Goal: Task Accomplishment & Management: Use online tool/utility

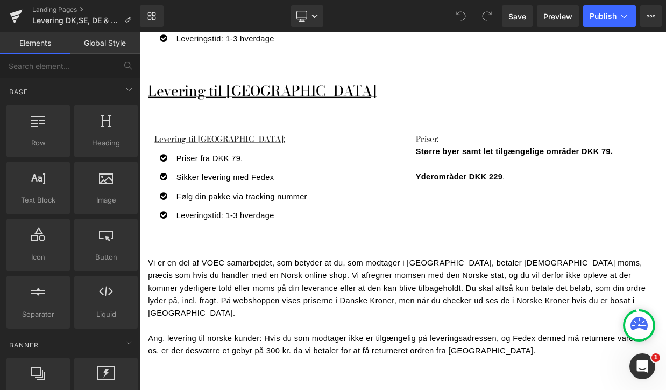
scroll to position [1250, 0]
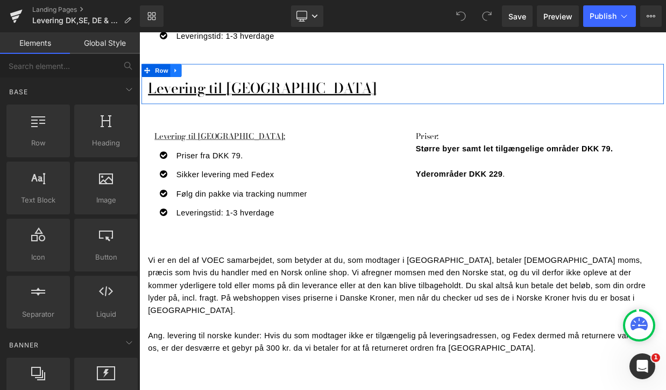
click at [186, 76] on icon at bounding box center [185, 80] width 8 height 8
click at [200, 76] on icon at bounding box center [199, 80] width 8 height 8
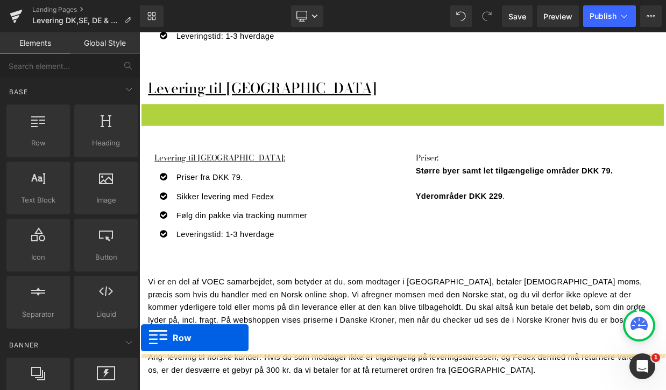
drag, startPoint x: 147, startPoint y: 112, endPoint x: 141, endPoint y: 409, distance: 296.6
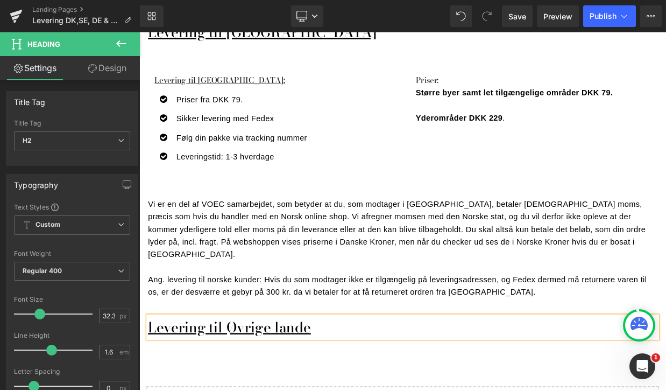
scroll to position [1332, 0]
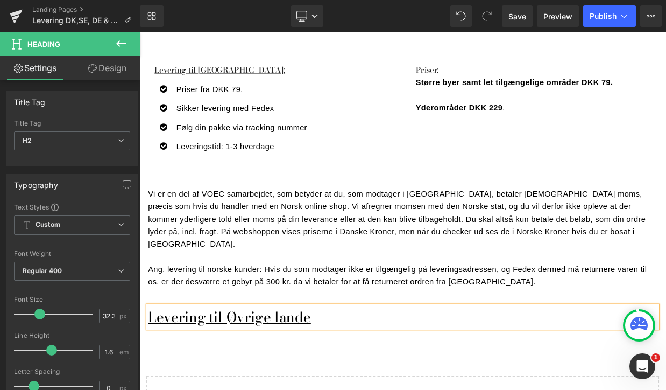
click at [254, 224] on p "Vi er en del af VOEC samarbejdet, som betyder at du, som modtager i [GEOGRAPHIC…" at bounding box center [465, 263] width 630 height 78
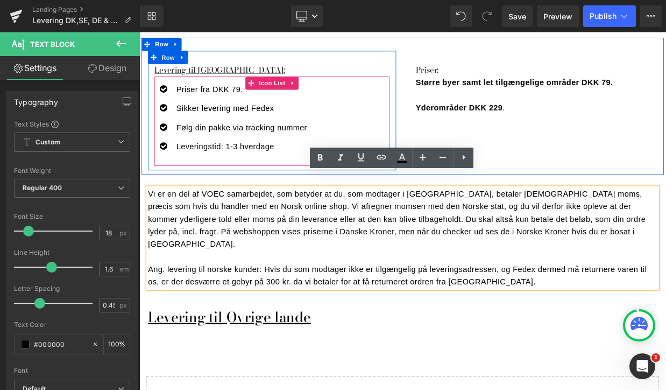
click at [252, 168] on ul "Icon Priser fra DKK 79. Text Block Icon Sikker levering med Fedex Text Block Ic…" at bounding box center [252, 142] width 188 height 94
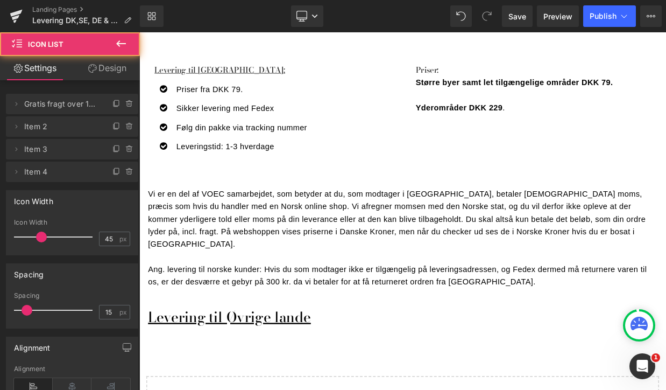
click at [190, 224] on p "Vi er en del af VOEC samarbejdet, som betyder at du, som modtager i [GEOGRAPHIC…" at bounding box center [465, 263] width 630 height 78
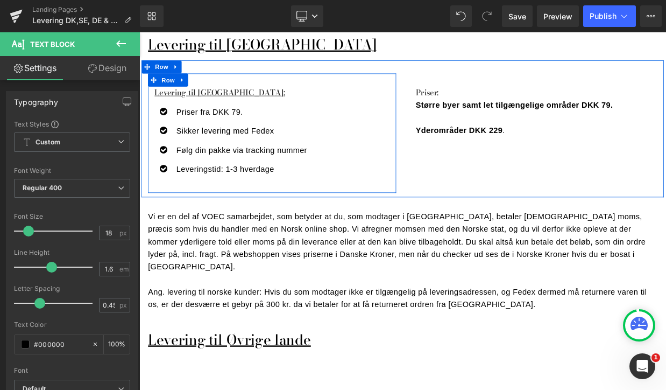
scroll to position [1304, 0]
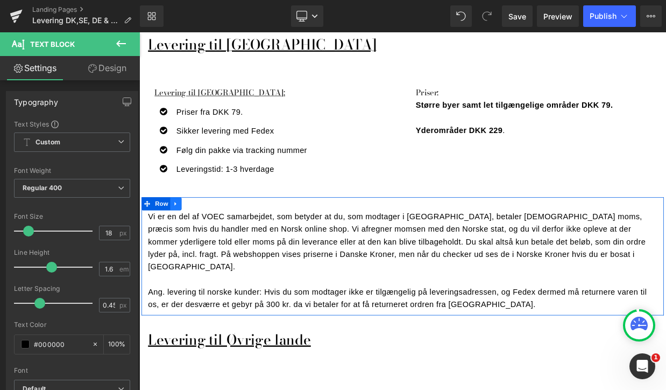
click at [186, 241] on icon at bounding box center [185, 245] width 8 height 8
click at [199, 241] on icon at bounding box center [199, 245] width 8 height 8
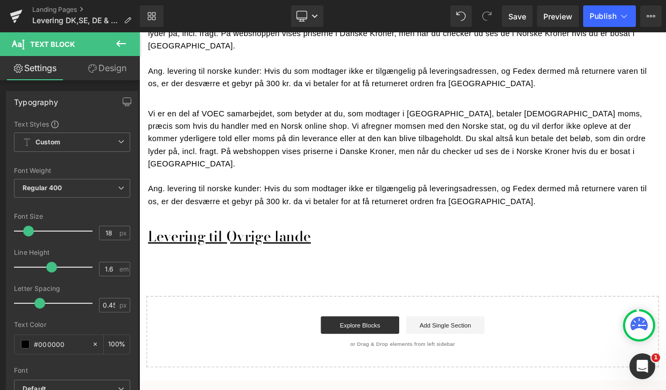
scroll to position [1577, 0]
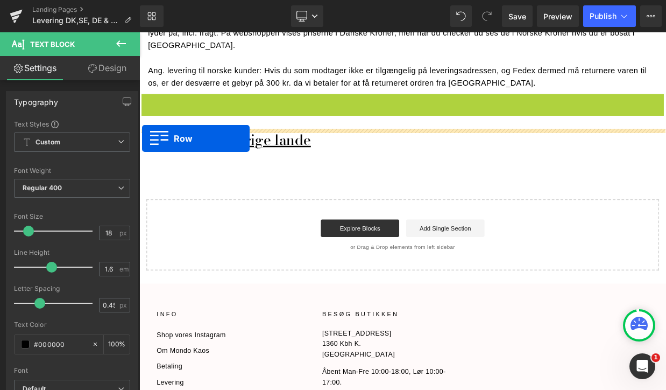
drag, startPoint x: 146, startPoint y: 85, endPoint x: 143, endPoint y: 164, distance: 79.2
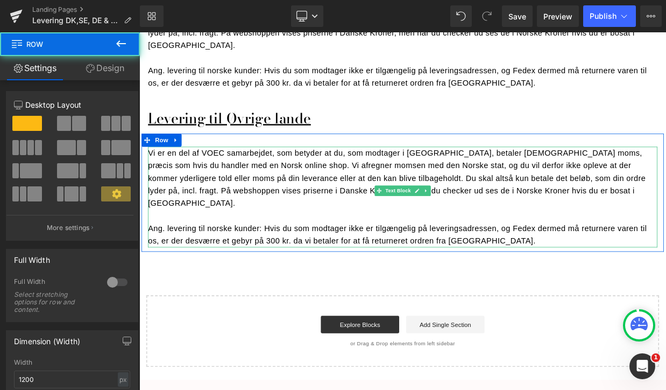
click at [228, 195] on p "Vi er en del af VOEC samarbejdet, som betyder at du, som modtager i [GEOGRAPHIC…" at bounding box center [465, 213] width 630 height 78
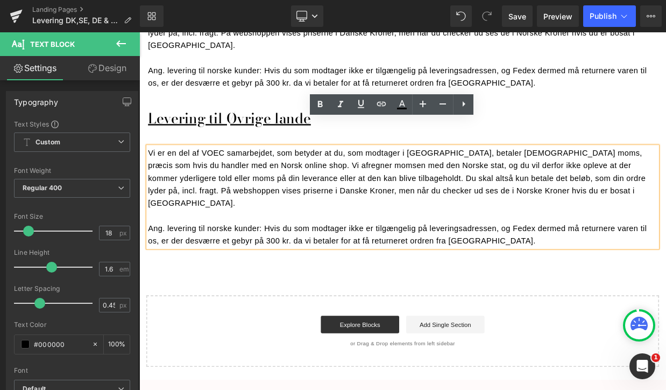
click at [230, 174] on p "Vi er en del af VOEC samarbejdet, som betyder at du, som modtager i [GEOGRAPHIC…" at bounding box center [465, 213] width 630 height 78
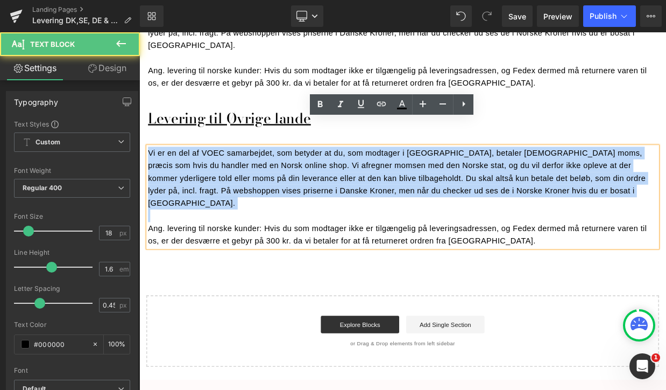
click at [230, 174] on p "Vi er en del af VOEC samarbejdet, som betyder at du, som modtager i [GEOGRAPHIC…" at bounding box center [465, 213] width 630 height 78
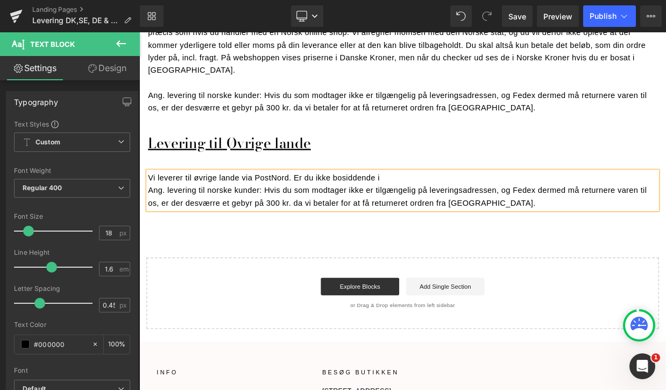
scroll to position [1556, 0]
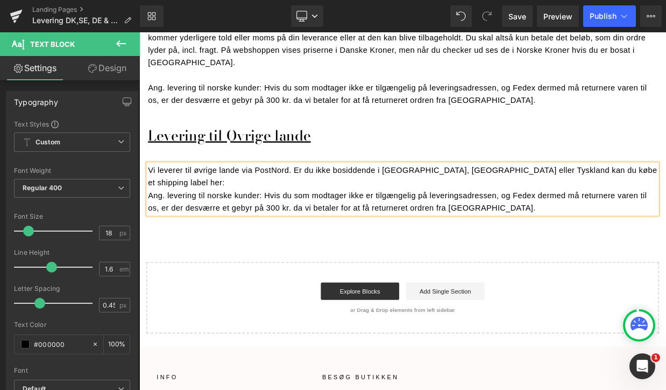
click at [268, 195] on p "Vi leverer til øvrige lande via PostNord. Er du ikke bosiddende i [GEOGRAPHIC_D…" at bounding box center [465, 210] width 630 height 31
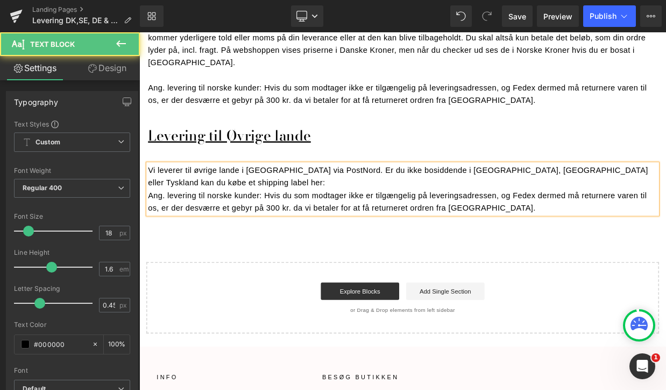
click at [666, 195] on p "Vi leverer til øvrige lande i [GEOGRAPHIC_DATA] via PostNord. Er du ikke bosidd…" at bounding box center [465, 210] width 630 height 31
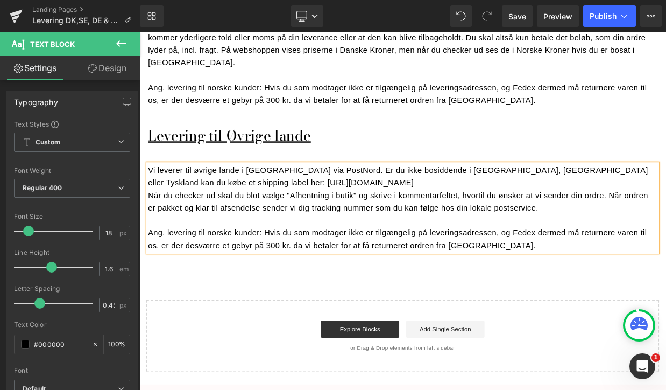
click at [332, 272] on p "Ang. levering til norske kunder: Hvis du som modtager ikke er tilgængelig på le…" at bounding box center [465, 287] width 630 height 31
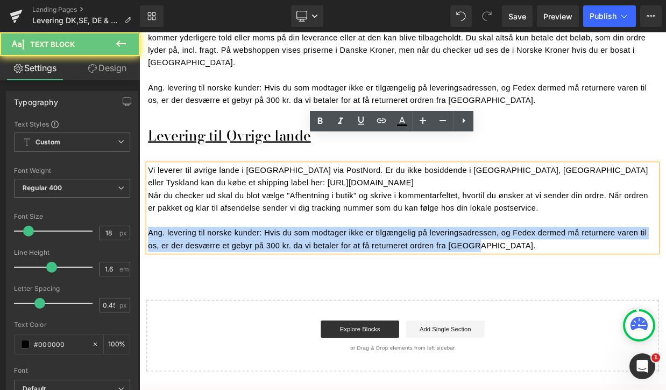
click at [332, 272] on p "Ang. levering til norske kunder: Hvis du som modtager ikke er tilgængelig på le…" at bounding box center [465, 287] width 630 height 31
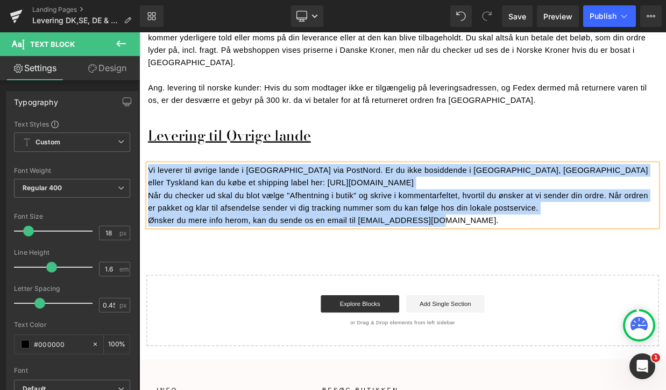
drag, startPoint x: 150, startPoint y: 164, endPoint x: 520, endPoint y: 230, distance: 375.7
click at [520, 230] on div "Vi leverer til øvrige lande i [GEOGRAPHIC_DATA] via PostNord. Er du ikke bosidd…" at bounding box center [465, 234] width 630 height 78
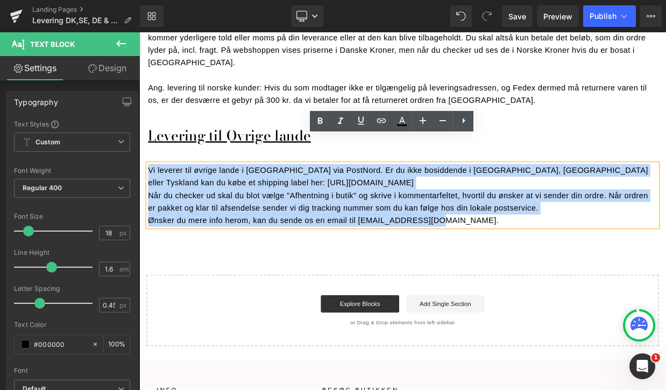
copy div "Vi leverer til øvrige lande i [GEOGRAPHIC_DATA] via PostNord. Er du ikke bosidd…"
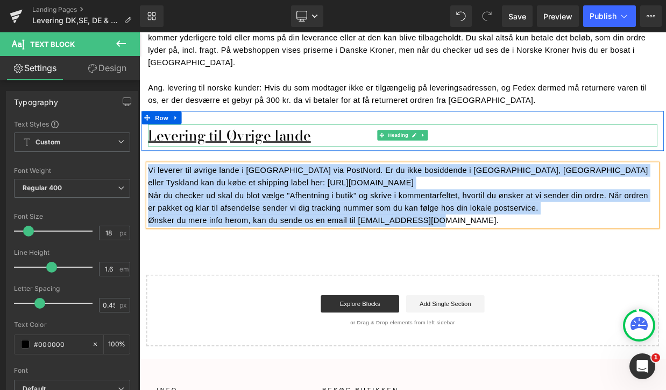
click at [257, 146] on u "Levering til Øvrige lande" at bounding box center [250, 159] width 201 height 26
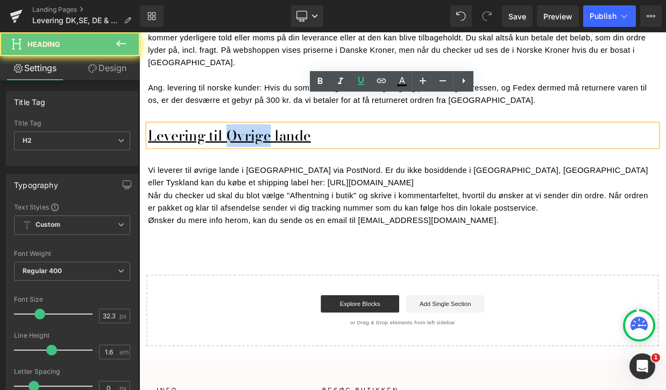
click at [257, 146] on u "Levering til Øvrige lande" at bounding box center [250, 159] width 201 height 26
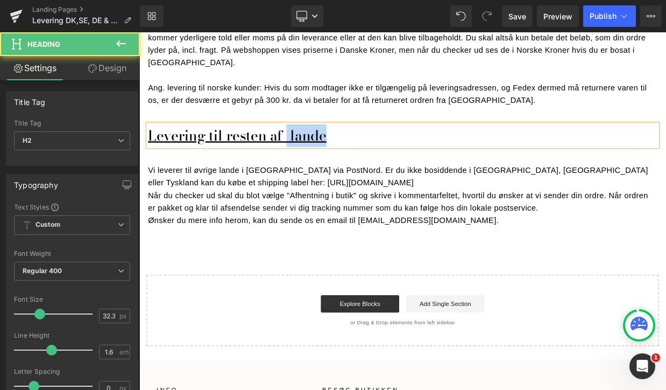
drag, startPoint x: 341, startPoint y: 125, endPoint x: 300, endPoint y: 125, distance: 40.4
click at [300, 146] on u "Levering til resten af lande" at bounding box center [260, 159] width 221 height 26
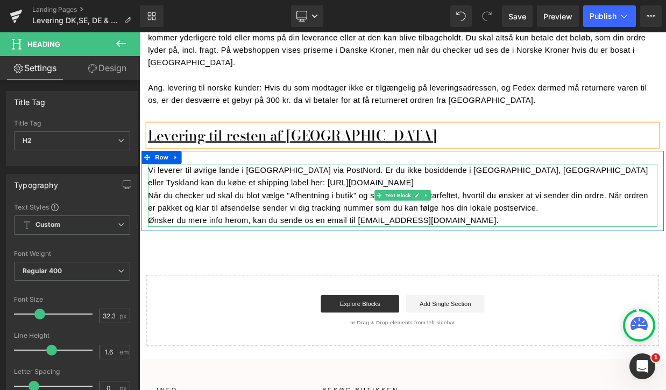
click at [175, 195] on p "Vi leverer til øvrige lande i [GEOGRAPHIC_DATA] via PostNord. Er du ikke bosidd…" at bounding box center [465, 210] width 630 height 31
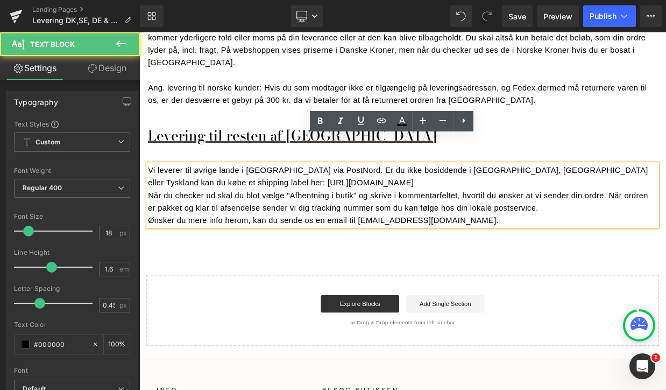
click at [164, 195] on p "Vi leverer til øvrige lande i [GEOGRAPHIC_DATA] via PostNord. Er du ikke bosidd…" at bounding box center [465, 210] width 630 height 31
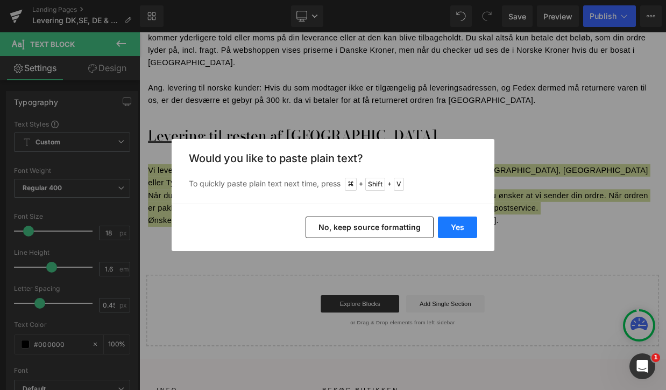
click at [446, 230] on button "Yes" at bounding box center [457, 227] width 39 height 22
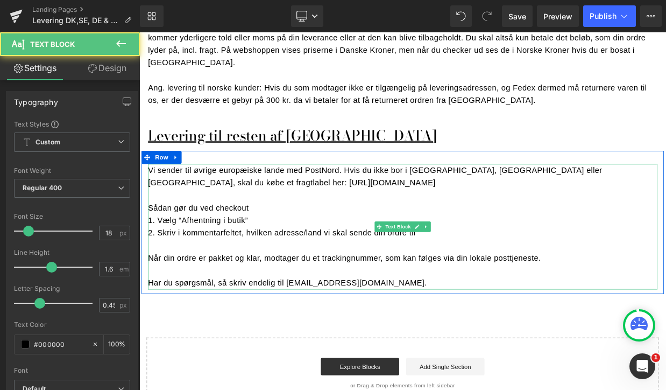
click at [419, 226] on p at bounding box center [465, 234] width 630 height 16
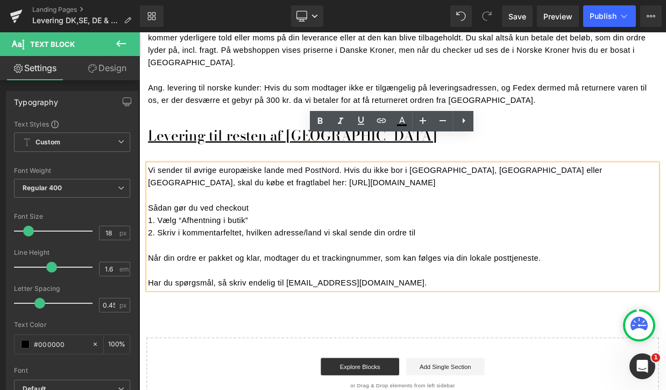
click at [444, 334] on p "Har du spørgsmål, så skriv endelig til [EMAIL_ADDRESS][DOMAIN_NAME]." at bounding box center [465, 342] width 630 height 16
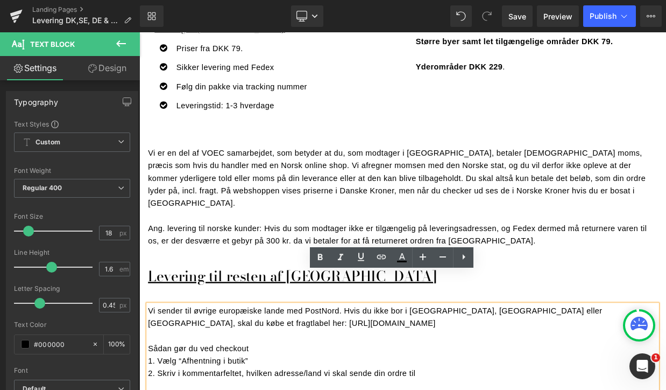
scroll to position [1377, 0]
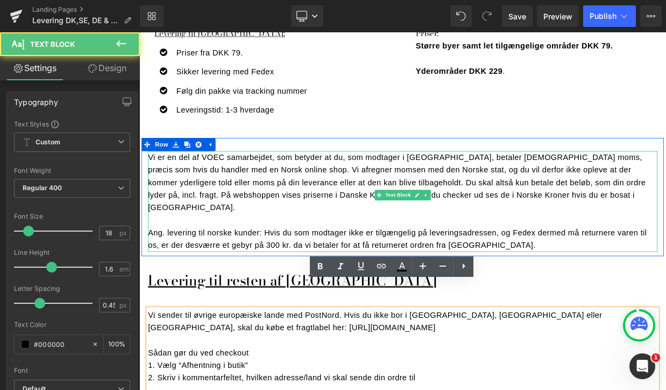
click at [157, 182] on p "Vi er en del af VOEC samarbejdet, som betyder at du, som modtager i [GEOGRAPHIC…" at bounding box center [465, 218] width 630 height 78
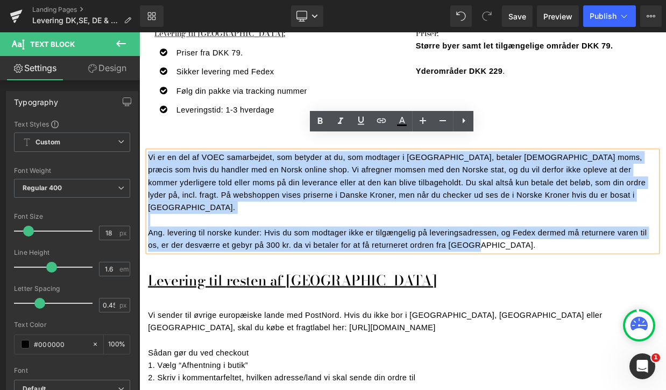
drag, startPoint x: 151, startPoint y: 168, endPoint x: 556, endPoint y: 259, distance: 414.9
click at [556, 259] on div "Vi er en del af VOEC samarbejdet, som betyder at du, som modtager i [GEOGRAPHIC…" at bounding box center [465, 241] width 630 height 124
copy div "Vi er en del af VOEC samarbejdet, som betyder at du, som modtager i [GEOGRAPHIC…"
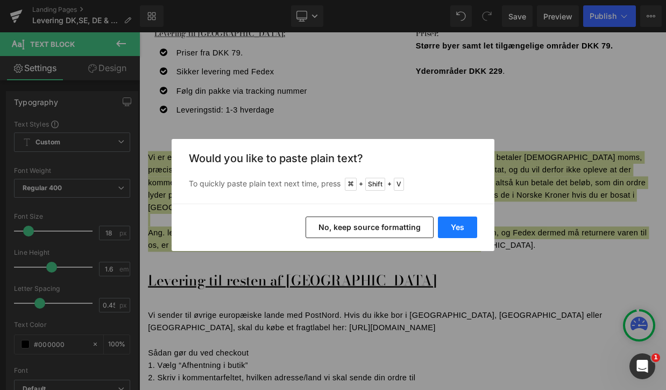
click at [457, 223] on button "Yes" at bounding box center [457, 227] width 39 height 22
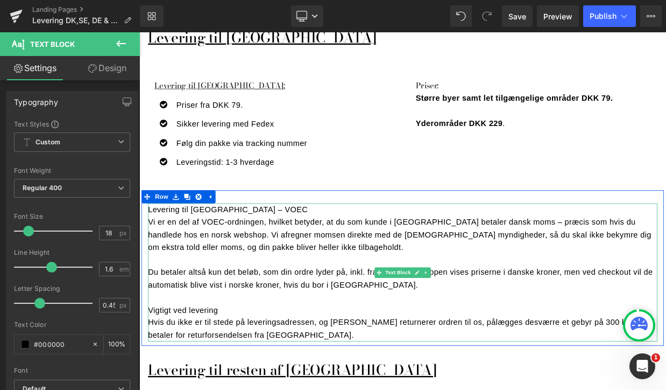
scroll to position [1243, 0]
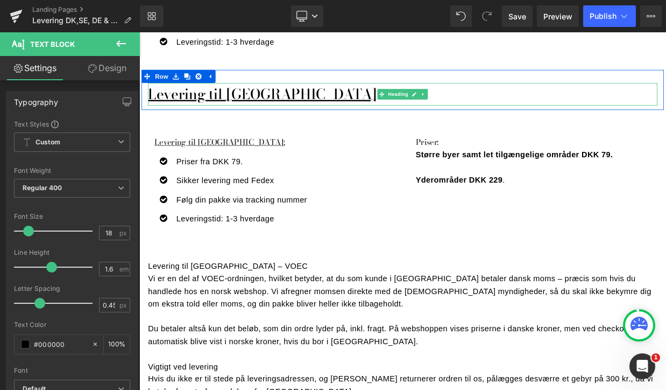
click at [273, 95] on u "Levering til [GEOGRAPHIC_DATA]" at bounding box center [291, 108] width 283 height 26
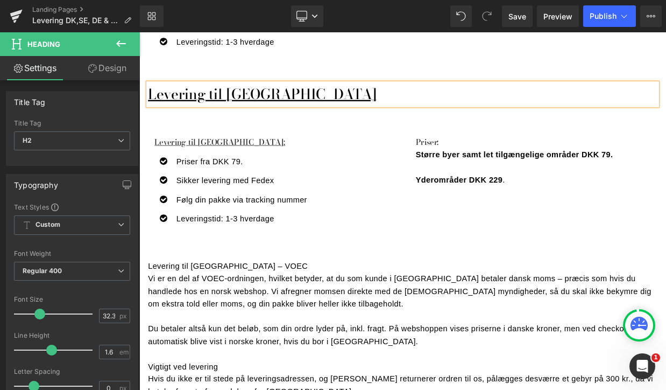
click at [280, 95] on h2 "Levering til [GEOGRAPHIC_DATA]" at bounding box center [465, 109] width 630 height 28
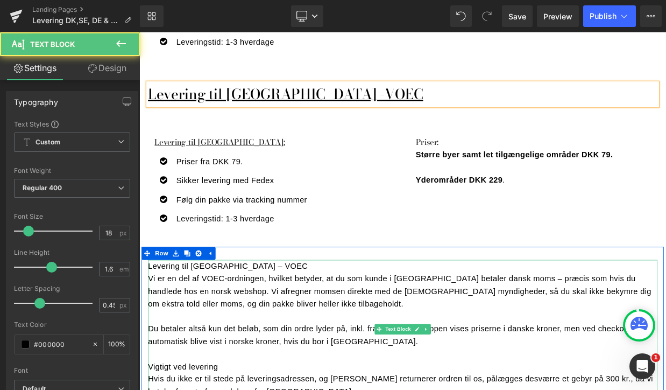
click at [307, 340] on p "Vi er en del af VOEC-ordningen, hvilket betyder, at du som kunde i [GEOGRAPHIC_…" at bounding box center [465, 352] width 630 height 46
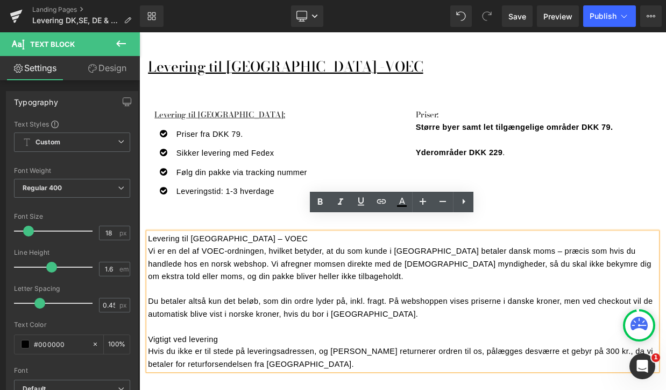
scroll to position [1279, 0]
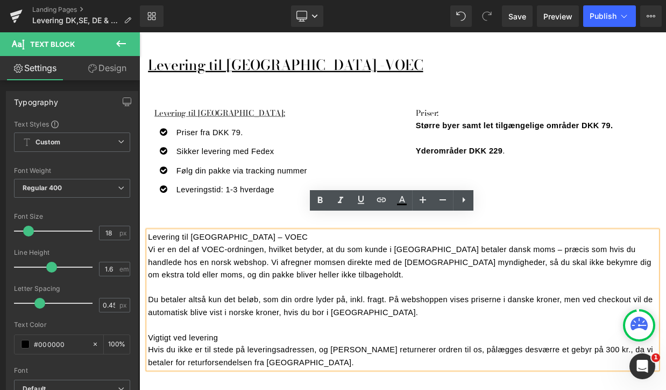
click at [247, 277] on p "Levering til [GEOGRAPHIC_DATA] – VOEC" at bounding box center [465, 285] width 630 height 16
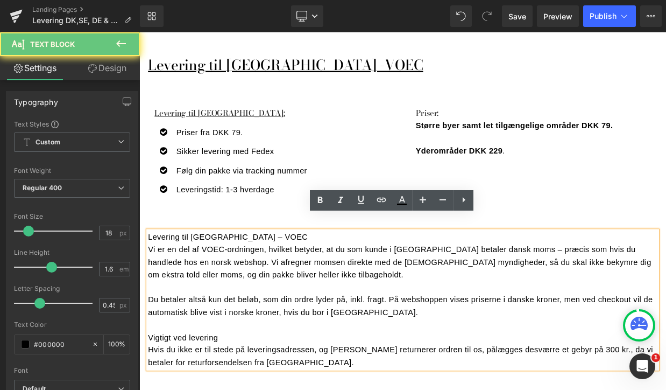
click at [247, 277] on p "Levering til [GEOGRAPHIC_DATA] – VOEC" at bounding box center [465, 285] width 630 height 16
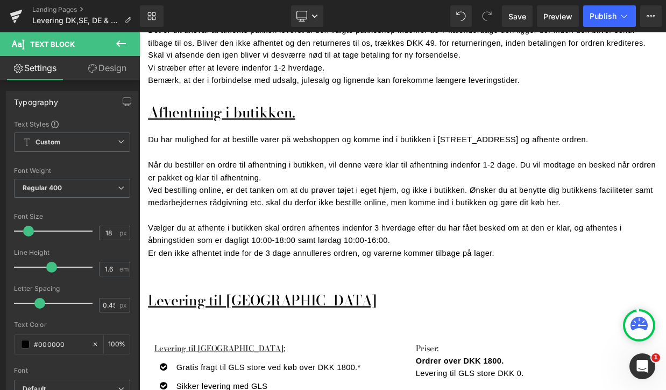
scroll to position [550, 0]
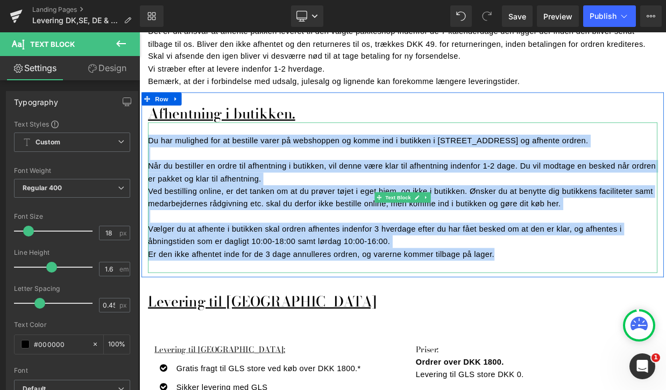
drag, startPoint x: 153, startPoint y: 149, endPoint x: 579, endPoint y: 289, distance: 448.3
click at [579, 289] on div "Du har mulighed for at bestille varer på webshoppen og komme ind i butikken i […" at bounding box center [465, 237] width 630 height 186
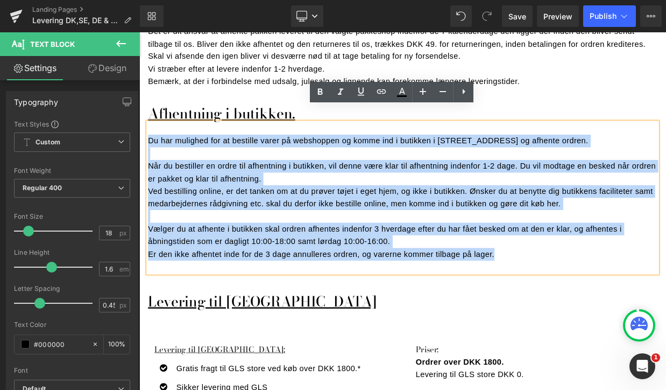
copy div "Du har mulighed for at bestille varer på webshoppen og komme ind i butikken i […"
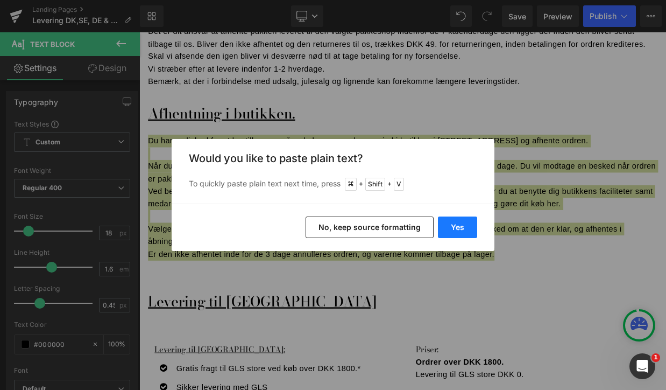
click at [459, 223] on button "Yes" at bounding box center [457, 227] width 39 height 22
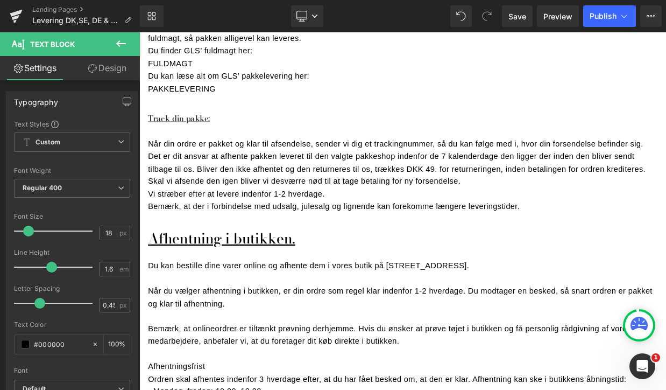
scroll to position [375, 0]
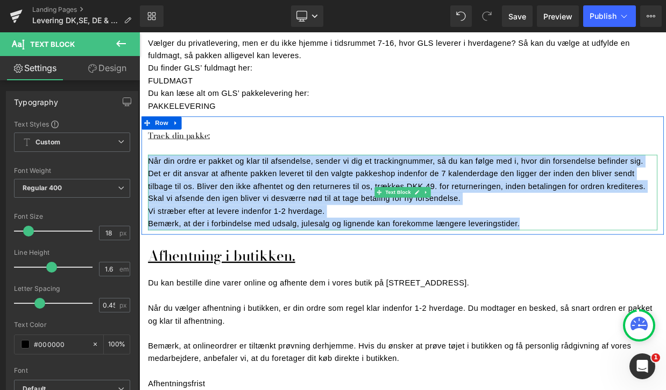
drag, startPoint x: 153, startPoint y: 172, endPoint x: 615, endPoint y: 244, distance: 467.4
click at [615, 244] on div "Når din ordre er pakket og klar til afsendelse, sender vi dig et trackingnummer…" at bounding box center [465, 230] width 630 height 93
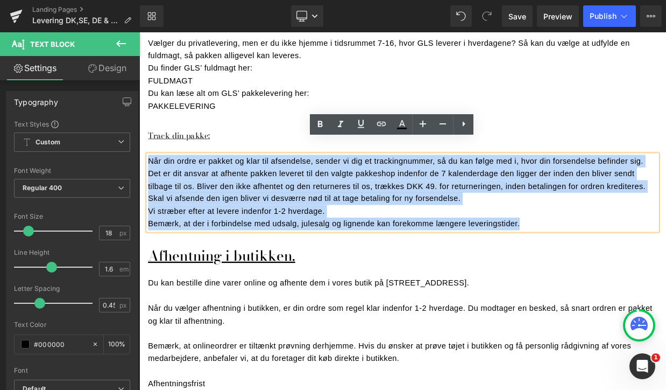
copy div "Når din ordre er pakket og klar til afsendelse, sender vi dig et trackingnummer…"
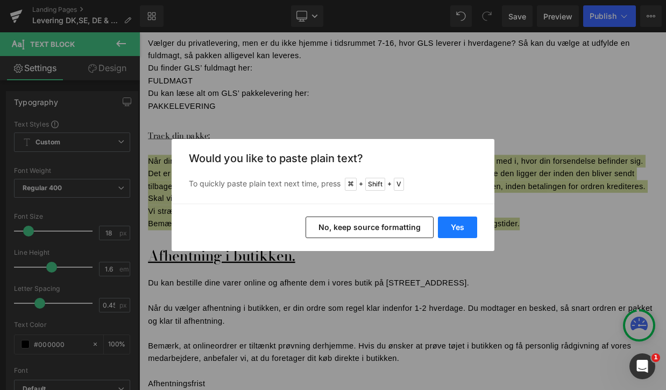
click at [454, 225] on button "Yes" at bounding box center [457, 227] width 39 height 22
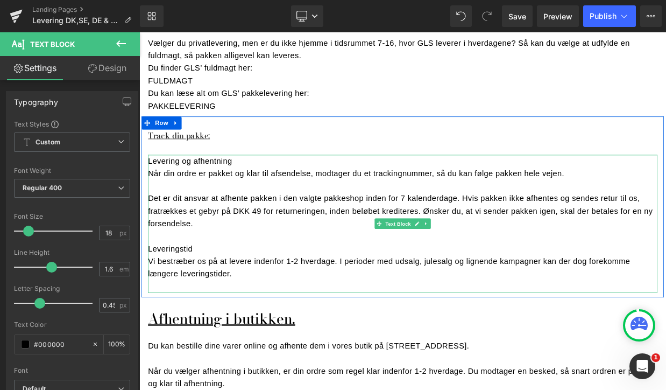
click at [327, 235] on p "Det er dit ansvar at afhente pakken i den valgte pakkeshop inden for 7 kalender…" at bounding box center [465, 253] width 630 height 46
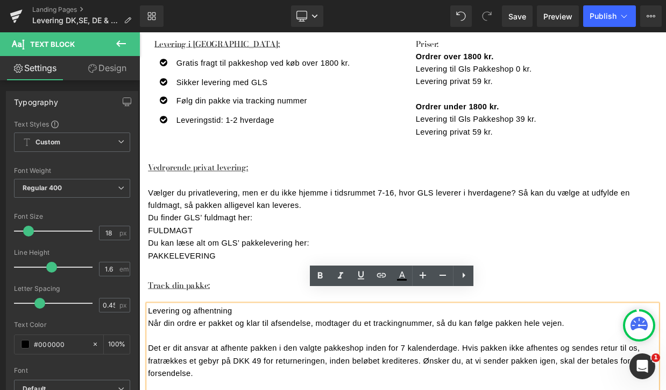
scroll to position [188, 0]
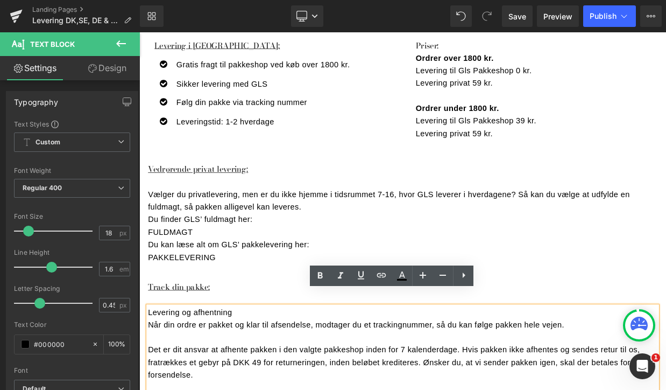
click at [223, 229] on p "Vælger du privatlevering, men er du ikke hjemme i tidsrummet 7-16, hvor GLS lev…" at bounding box center [465, 240] width 630 height 31
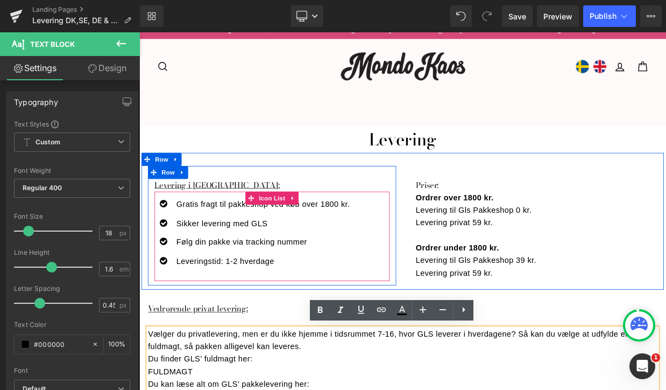
scroll to position [0, 0]
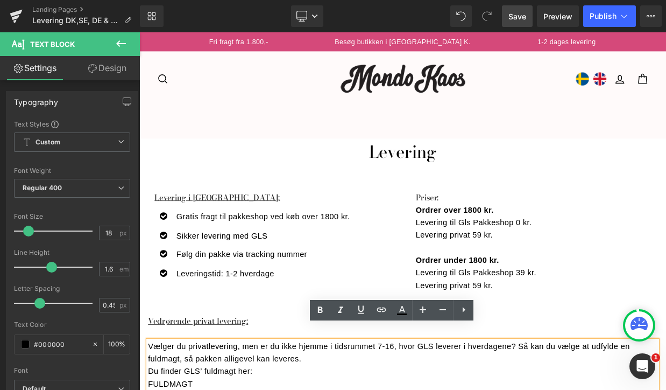
click at [525, 16] on span "Save" at bounding box center [518, 16] width 18 height 11
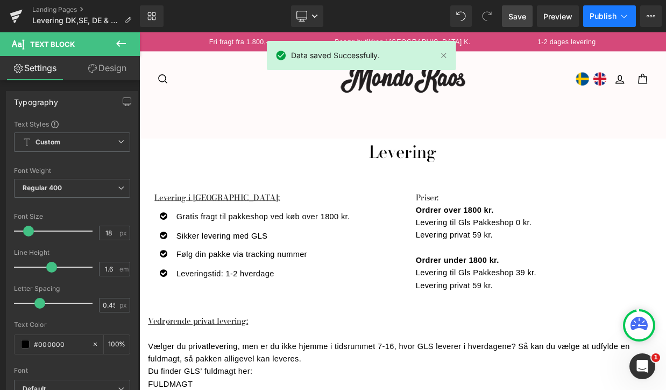
click at [603, 15] on span "Publish" at bounding box center [603, 16] width 27 height 9
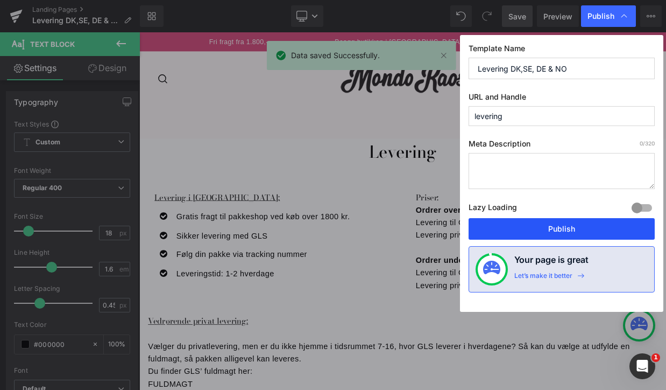
click at [526, 234] on button "Publish" at bounding box center [562, 229] width 186 height 22
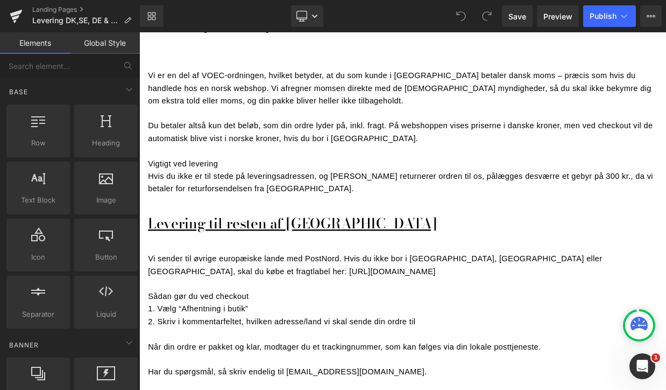
scroll to position [1630, 0]
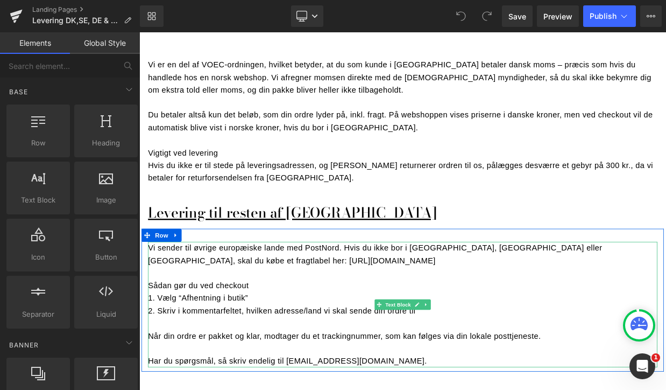
click at [376, 297] on p "Vi sender til øvrige europæiske lande med PostNord. Hvis du ikke bor i [GEOGRAP…" at bounding box center [465, 306] width 630 height 31
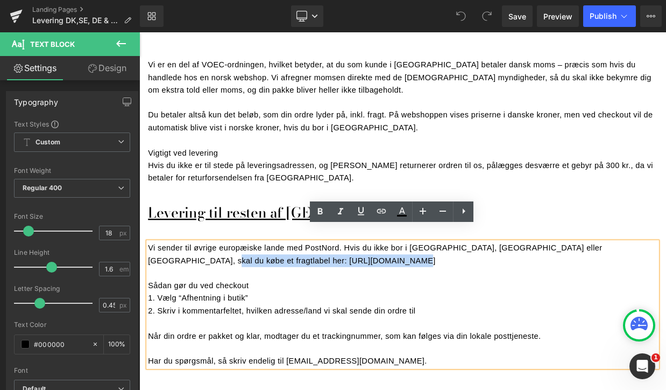
drag, startPoint x: 376, startPoint y: 297, endPoint x: 147, endPoint y: 298, distance: 229.3
click at [147, 298] on div "Vi sender til øvrige europæiske lande med PostNord. Hvis du ikke bor i Sverige,…" at bounding box center [465, 368] width 646 height 155
copy p "https://mondokaos.dk/products/shipping-to-europe"
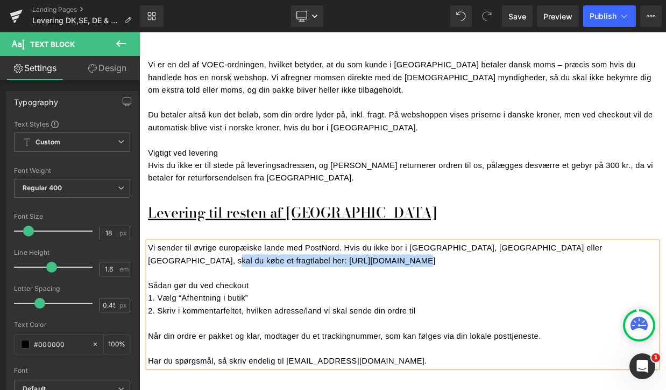
click at [368, 303] on p "Vi sender til øvrige europæiske lande med PostNord. Hvis du ikke bor i [GEOGRAP…" at bounding box center [465, 306] width 630 height 31
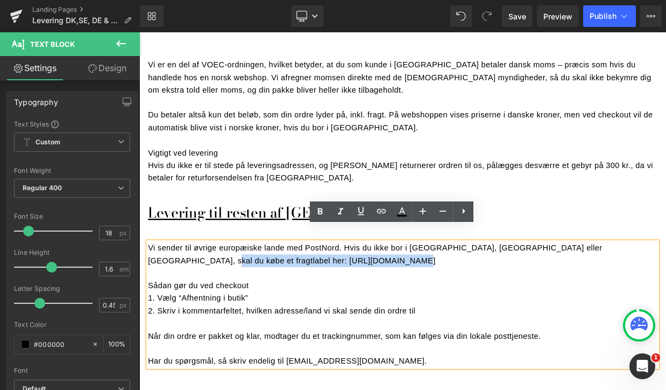
drag, startPoint x: 376, startPoint y: 299, endPoint x: 151, endPoint y: 295, distance: 225.0
click at [151, 295] on p "Vi sender til øvrige europæiske lande med PostNord. Hvis du ikke bor i [GEOGRAP…" at bounding box center [465, 306] width 630 height 31
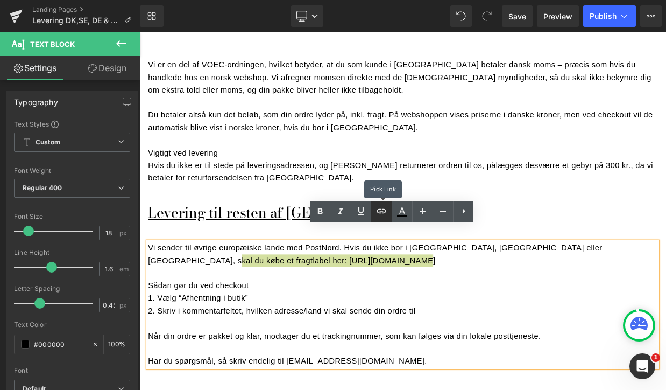
click at [381, 212] on icon at bounding box center [381, 211] width 13 height 13
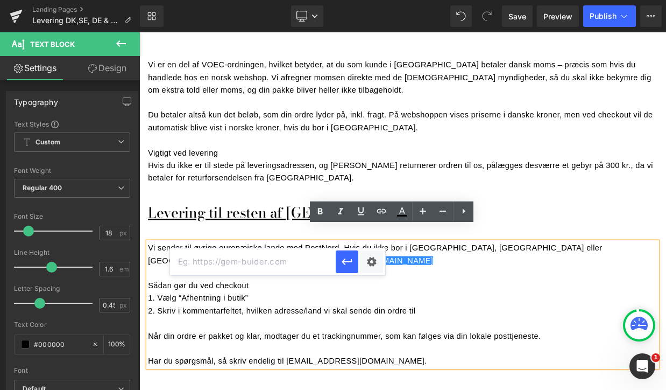
click at [307, 263] on input "text" at bounding box center [253, 261] width 166 height 27
paste input "https://mondokaos.dk/products/shipping-to-europe"
type input "https://mondokaos.dk/products/shipping-to-europe"
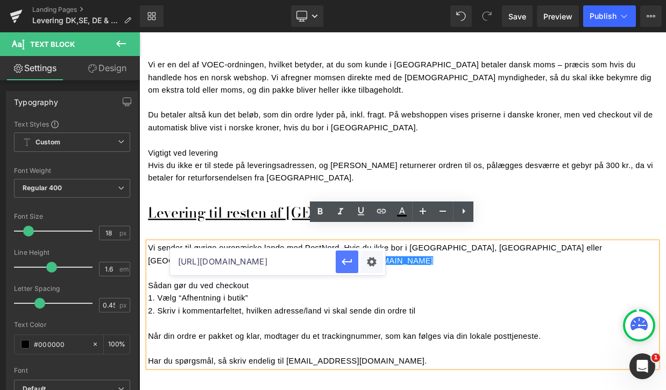
click at [349, 260] on icon "button" at bounding box center [347, 261] width 13 height 13
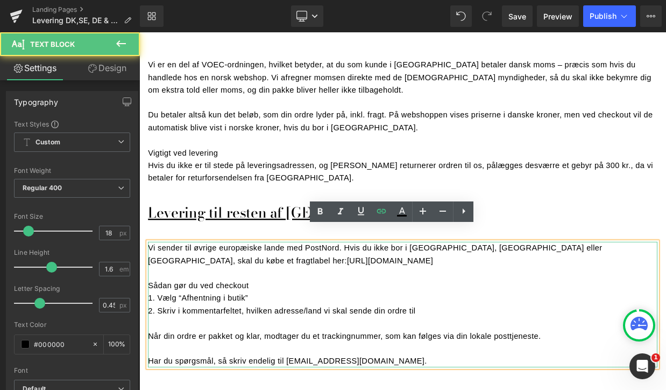
click at [410, 298] on p "Vi sender til øvrige europæiske lande med PostNord. Hvis du ikke bor i Sverige,…" at bounding box center [465, 306] width 630 height 31
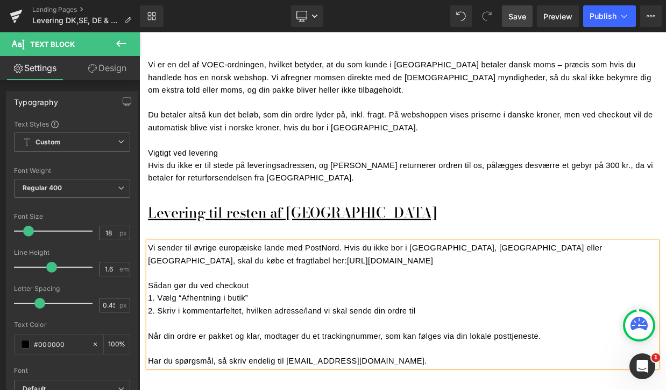
click at [519, 15] on span "Save" at bounding box center [518, 16] width 18 height 11
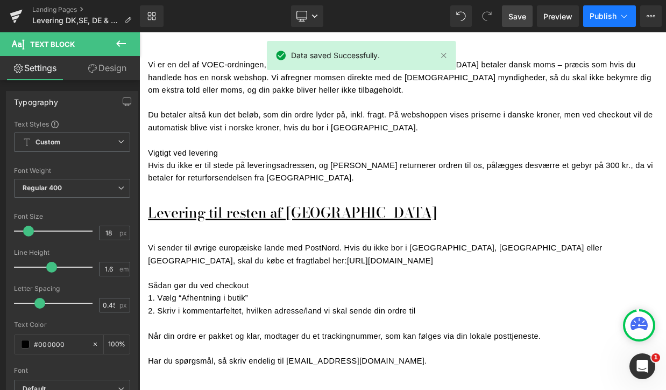
click at [607, 14] on span "Publish" at bounding box center [603, 16] width 27 height 9
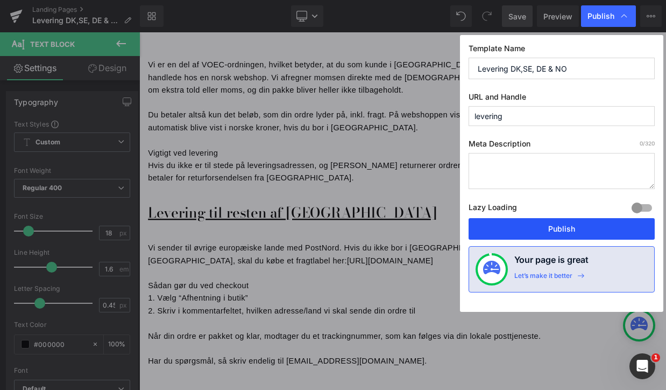
click at [546, 226] on button "Publish" at bounding box center [562, 229] width 186 height 22
